Goal: Navigation & Orientation: Find specific page/section

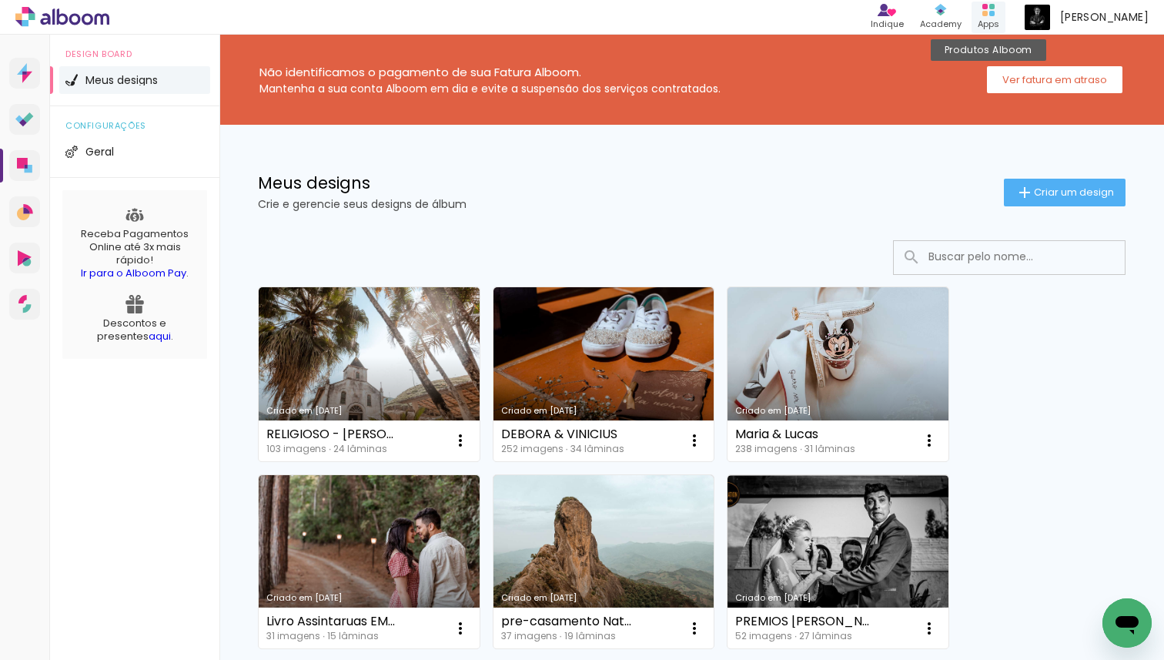
click at [994, 14] on rect at bounding box center [991, 13] width 5 height 5
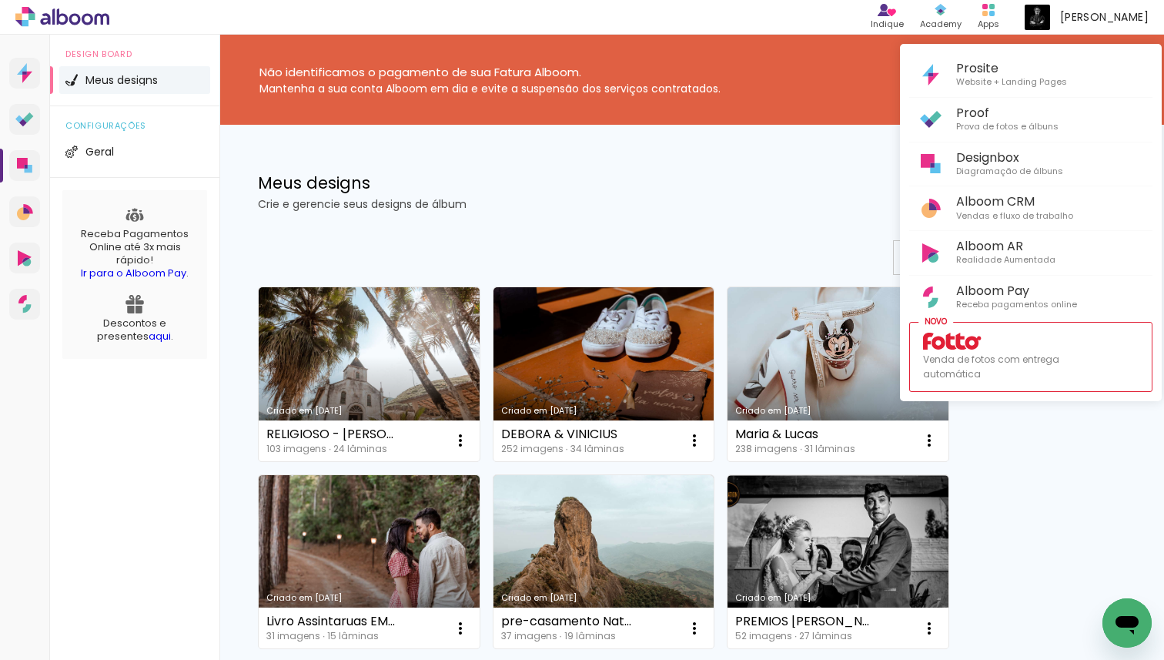
click at [129, 453] on div at bounding box center [582, 330] width 1164 height 660
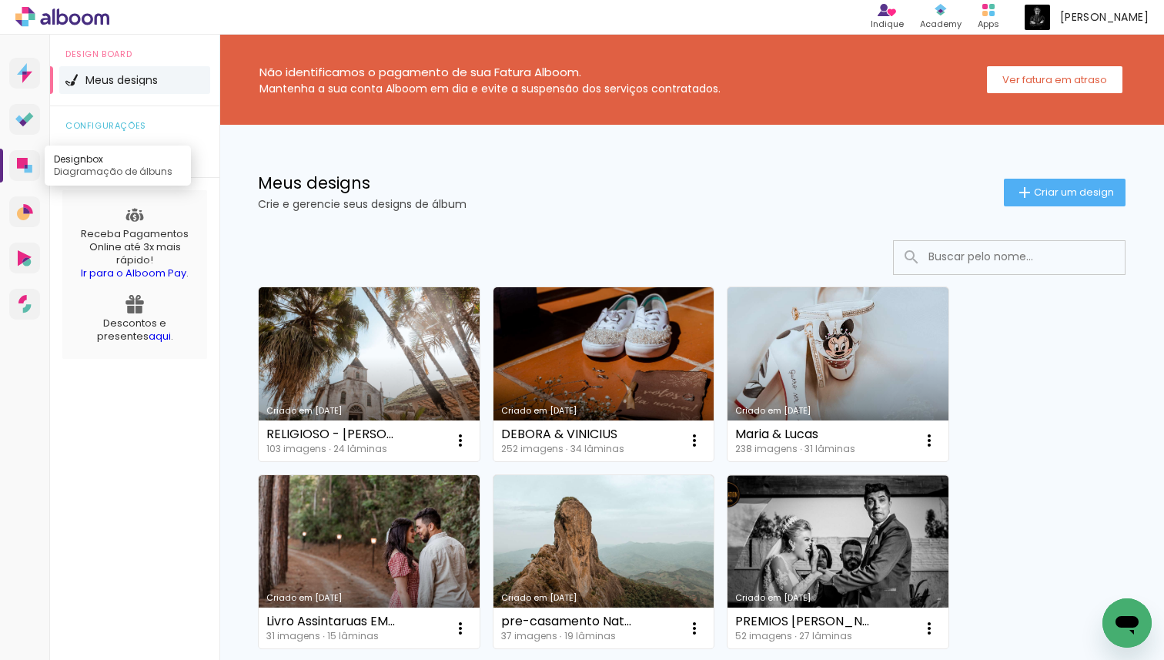
click at [32, 159] on link "Designbox Diagramação de álbuns" at bounding box center [24, 165] width 31 height 31
click at [999, 22] on div "Apps" at bounding box center [988, 24] width 22 height 13
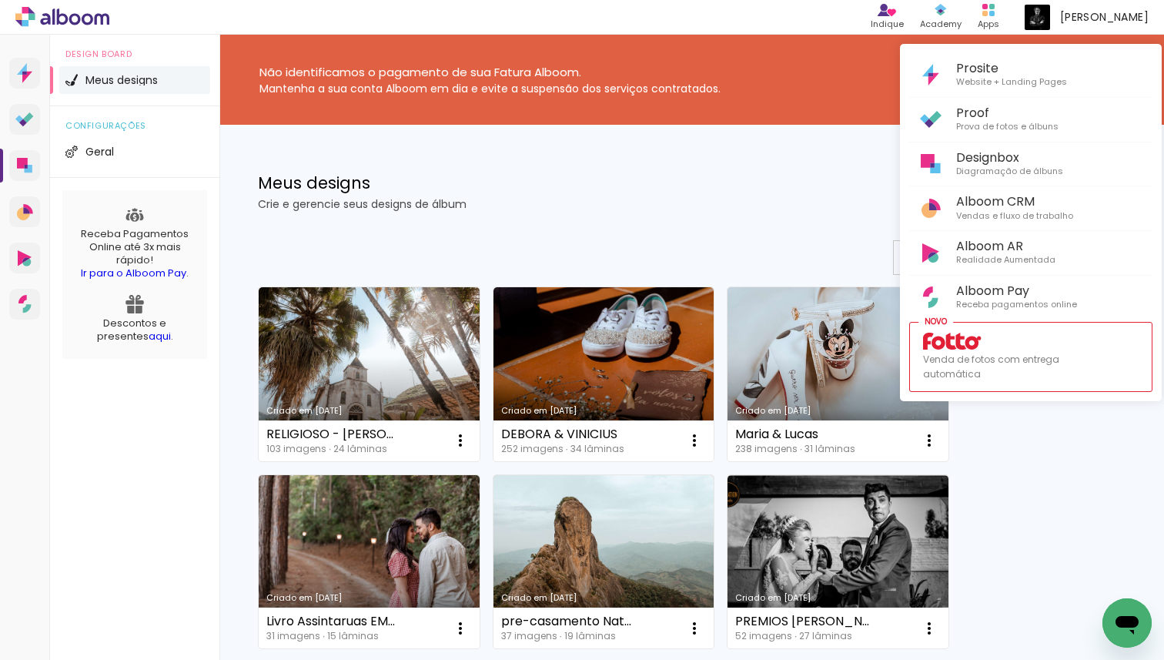
click at [28, 75] on div at bounding box center [582, 330] width 1164 height 660
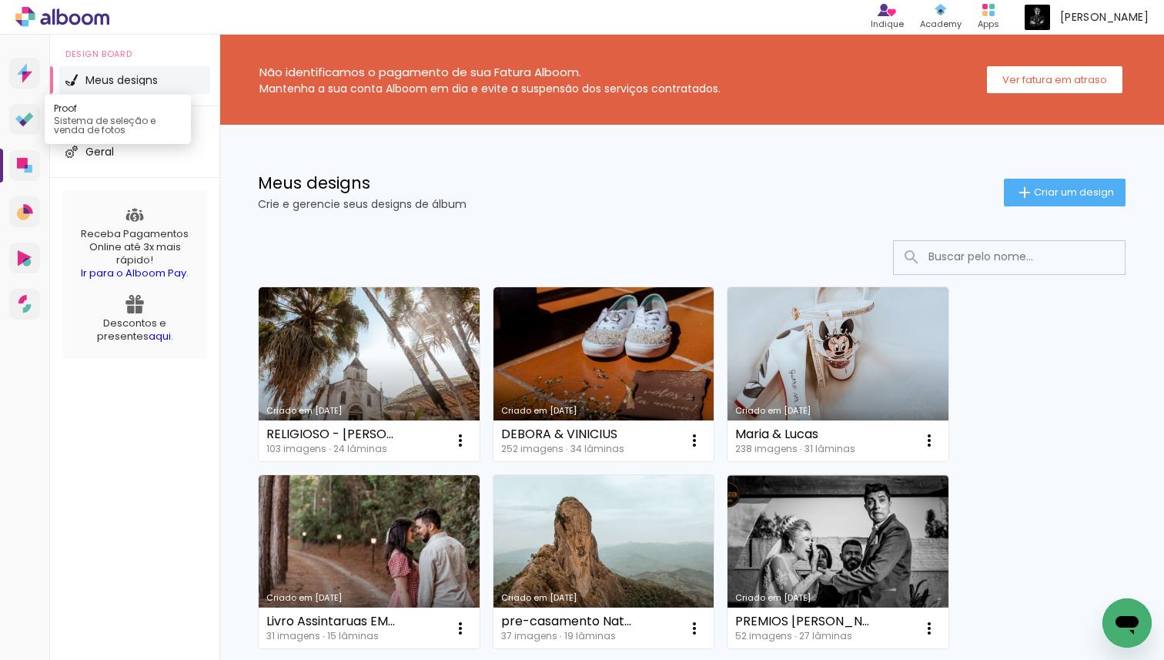
click at [26, 109] on link "Proof Sistema de seleção e venda de fotos" at bounding box center [24, 119] width 31 height 31
